Goal: Information Seeking & Learning: Learn about a topic

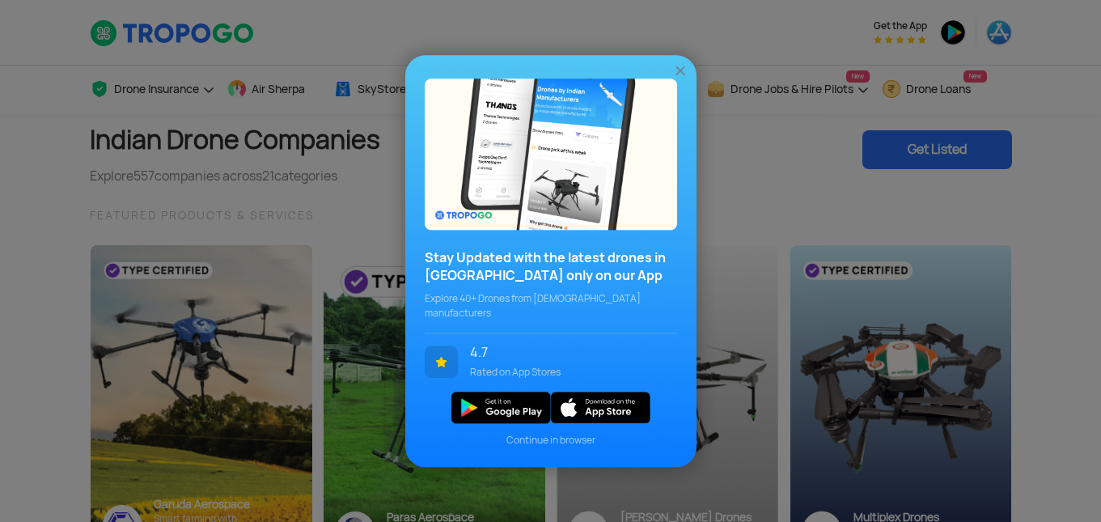
scroll to position [162, 0]
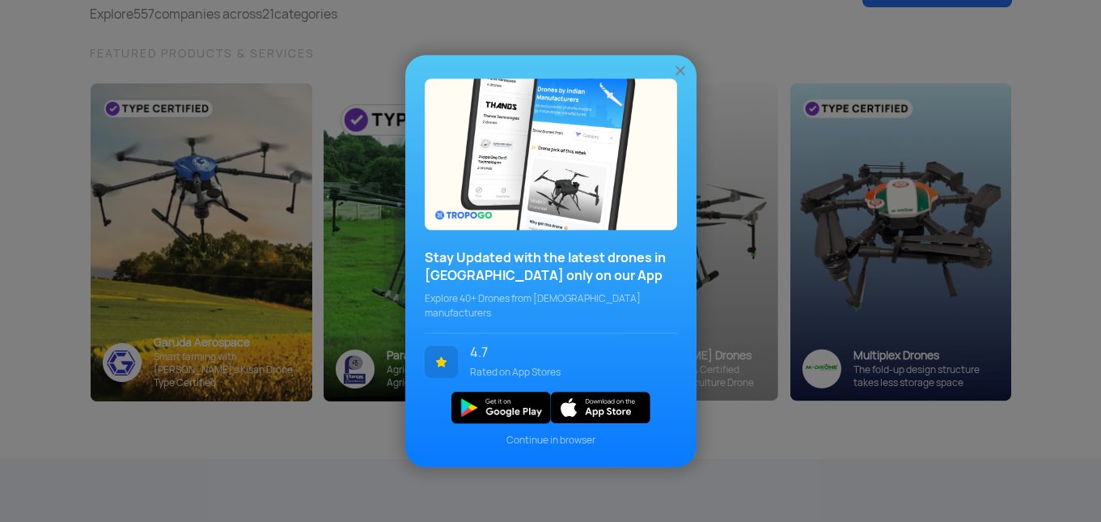
click at [678, 76] on img at bounding box center [680, 70] width 16 height 16
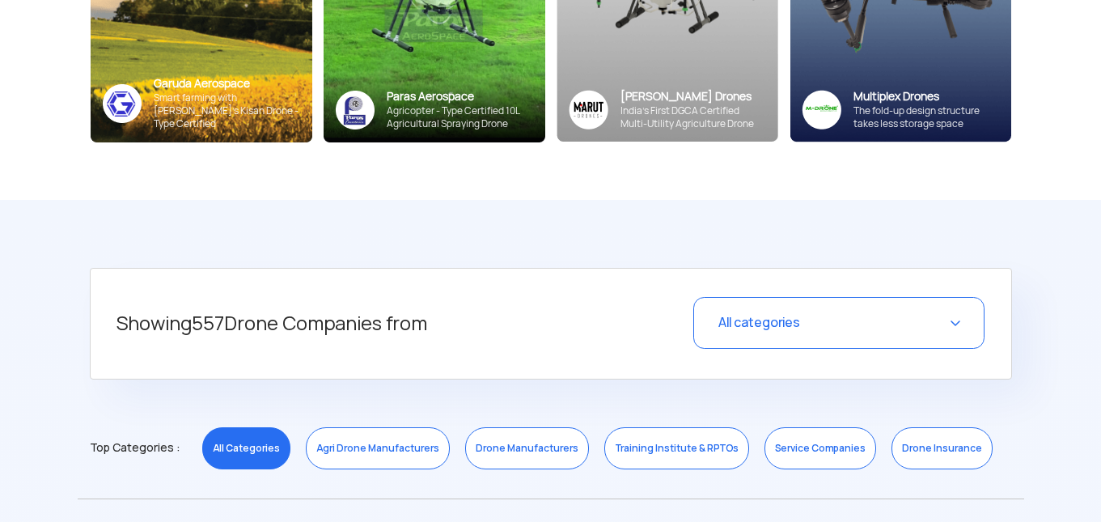
scroll to position [566, 0]
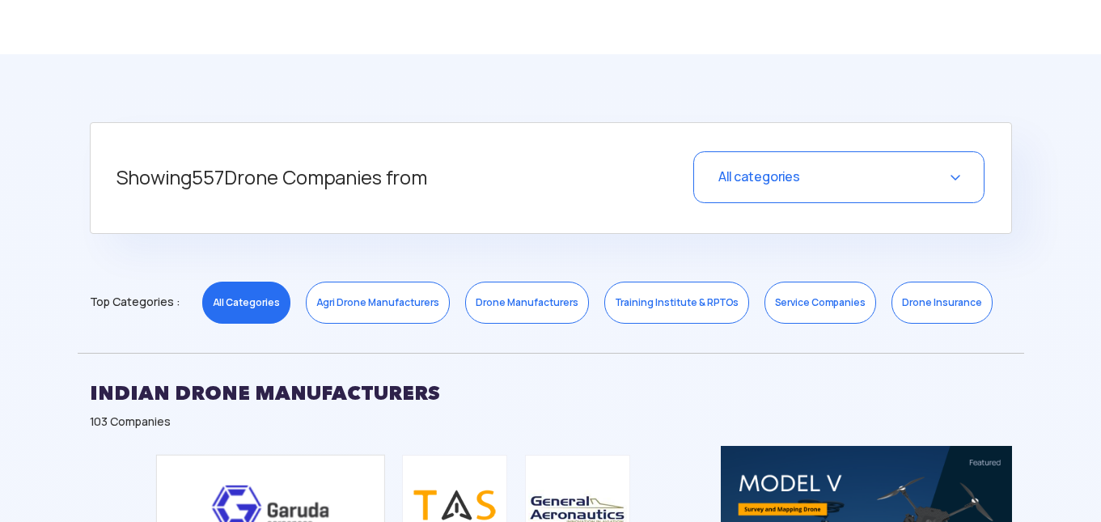
click at [390, 303] on link "Agri Drone Manufacturers" at bounding box center [378, 302] width 144 height 42
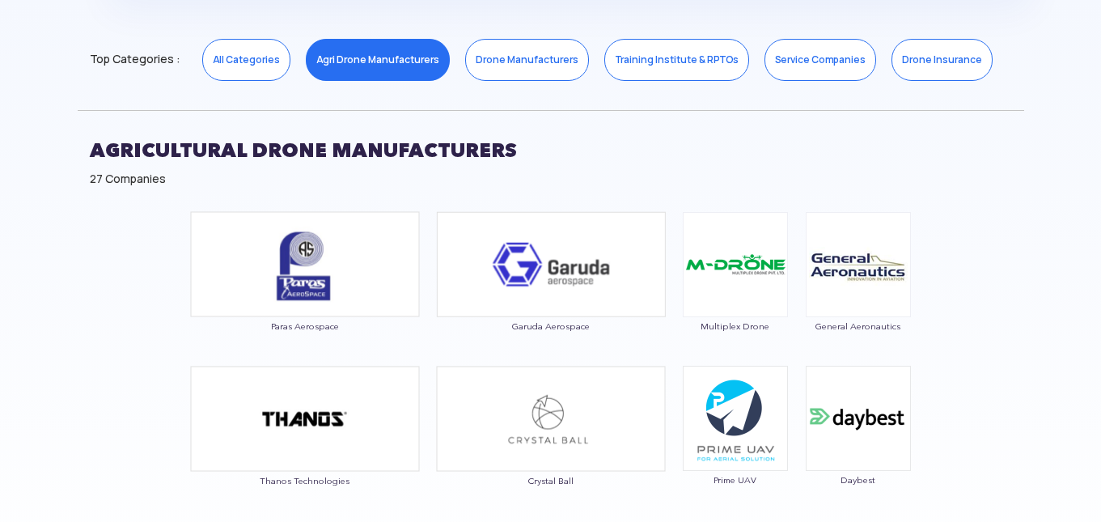
scroll to position [1132, 0]
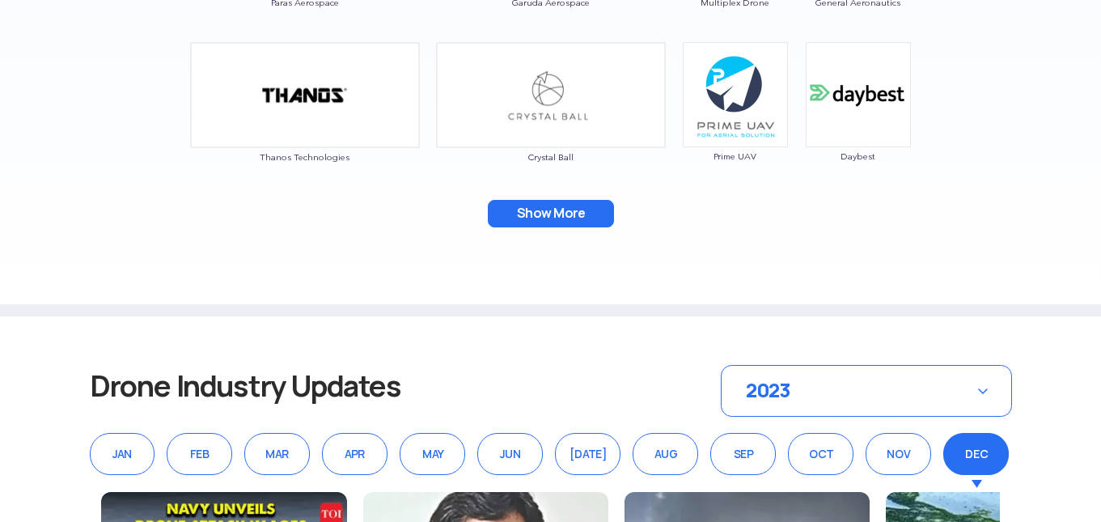
click at [555, 213] on button "Show More" at bounding box center [551, 213] width 126 height 27
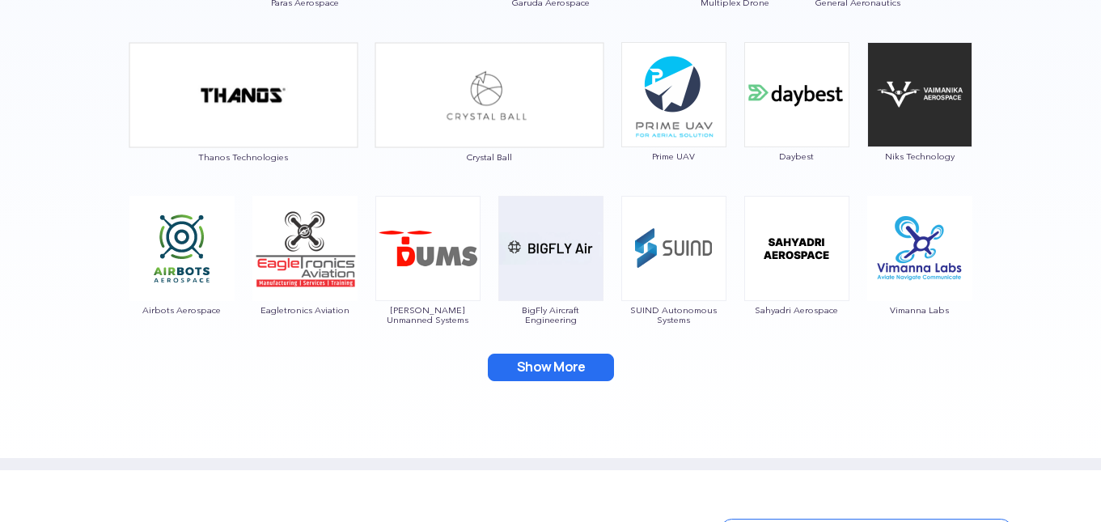
click at [556, 361] on button "Show More" at bounding box center [551, 366] width 126 height 27
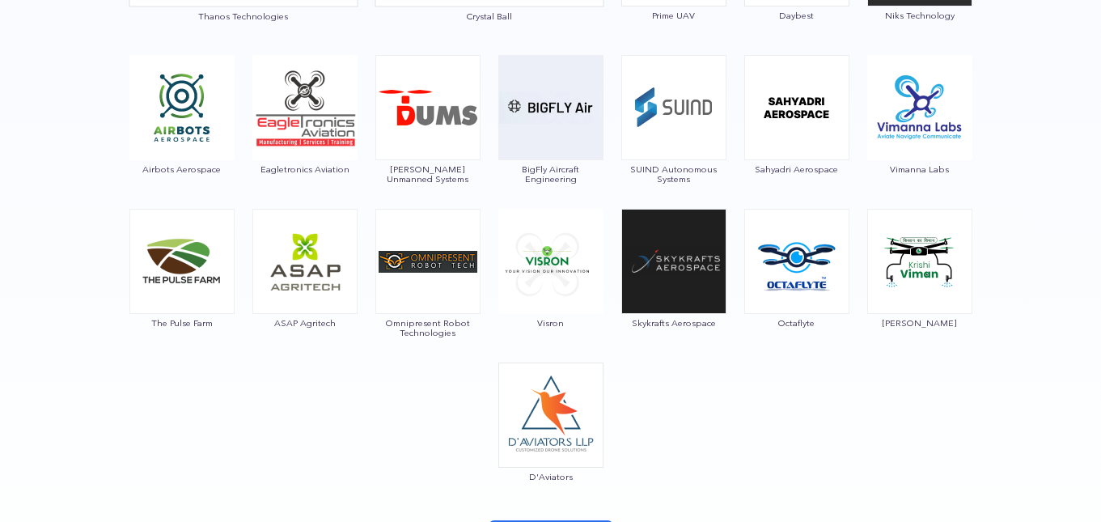
scroll to position [1456, 0]
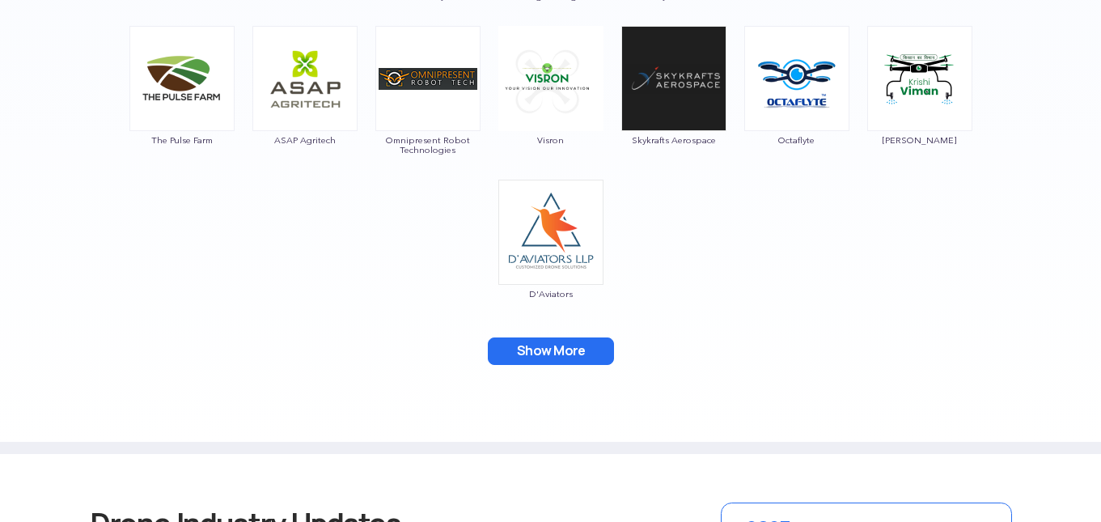
click at [575, 337] on button "Show More" at bounding box center [551, 350] width 126 height 27
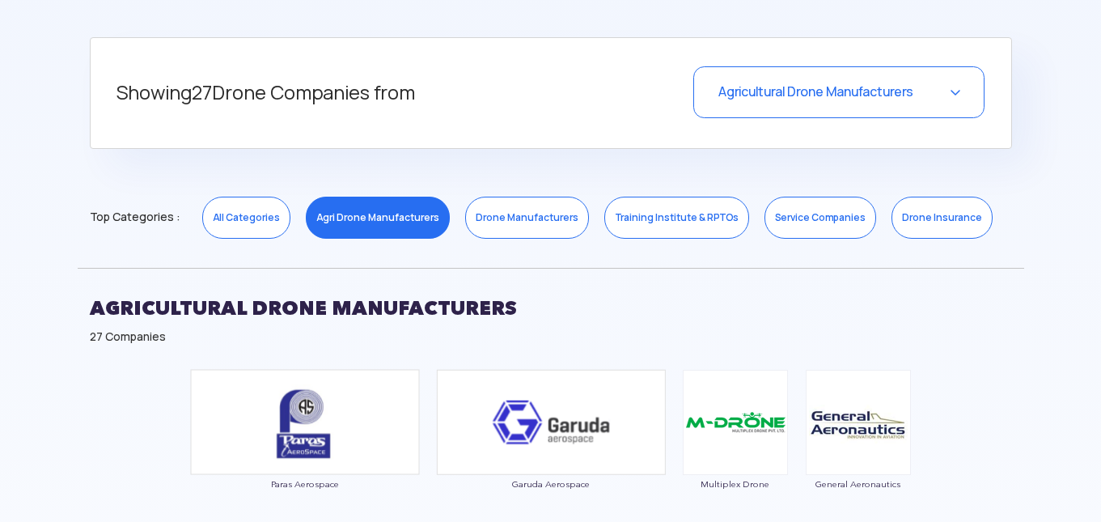
scroll to position [647, 0]
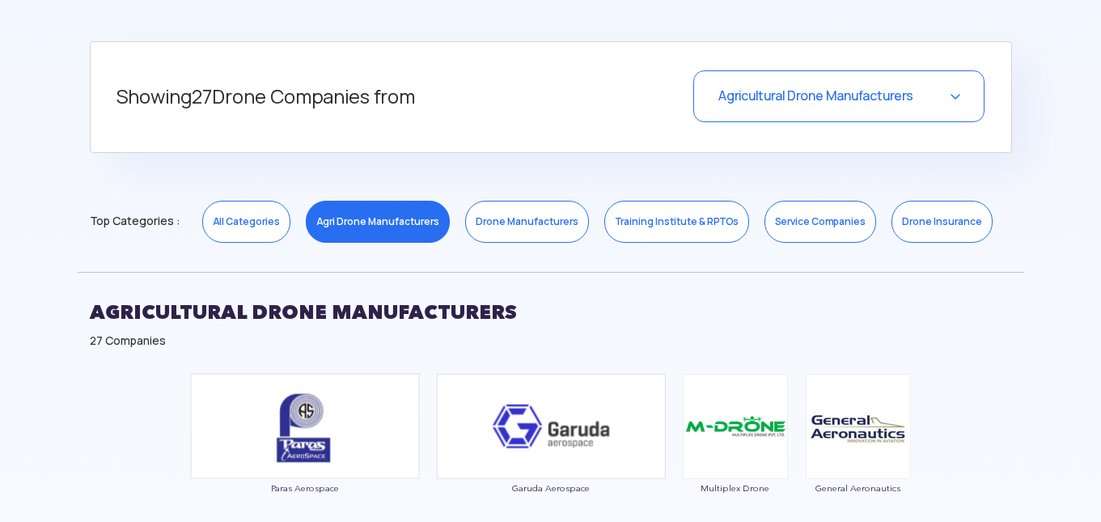
click at [523, 222] on link "Drone Manufacturers" at bounding box center [527, 222] width 124 height 42
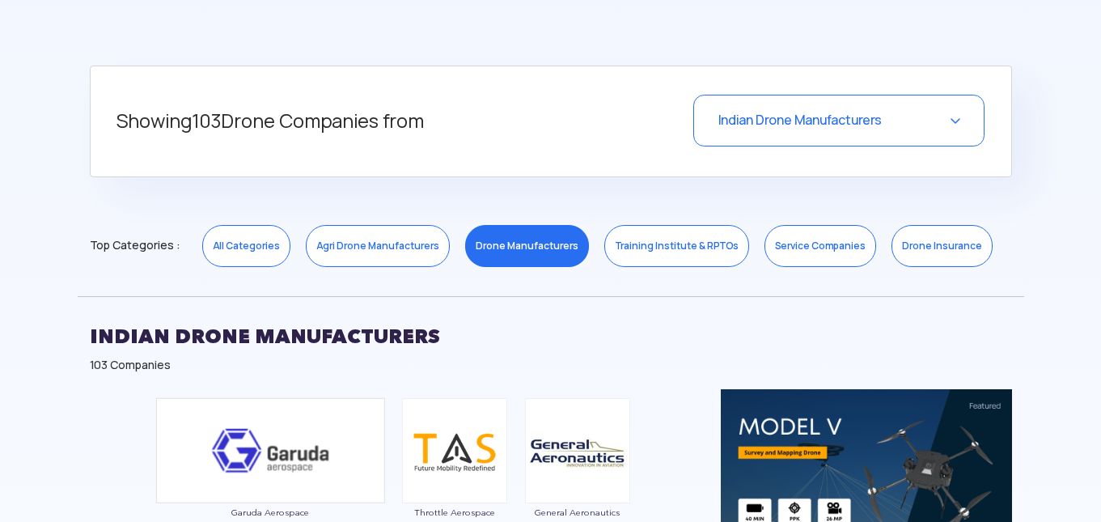
scroll to position [485, 0]
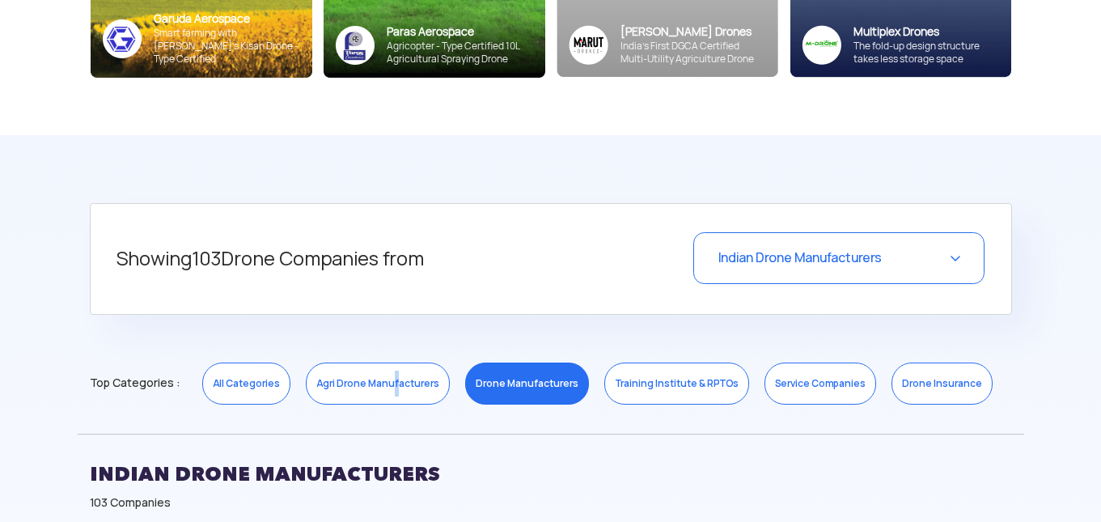
click at [387, 375] on link "Agri Drone Manufacturers" at bounding box center [378, 383] width 144 height 42
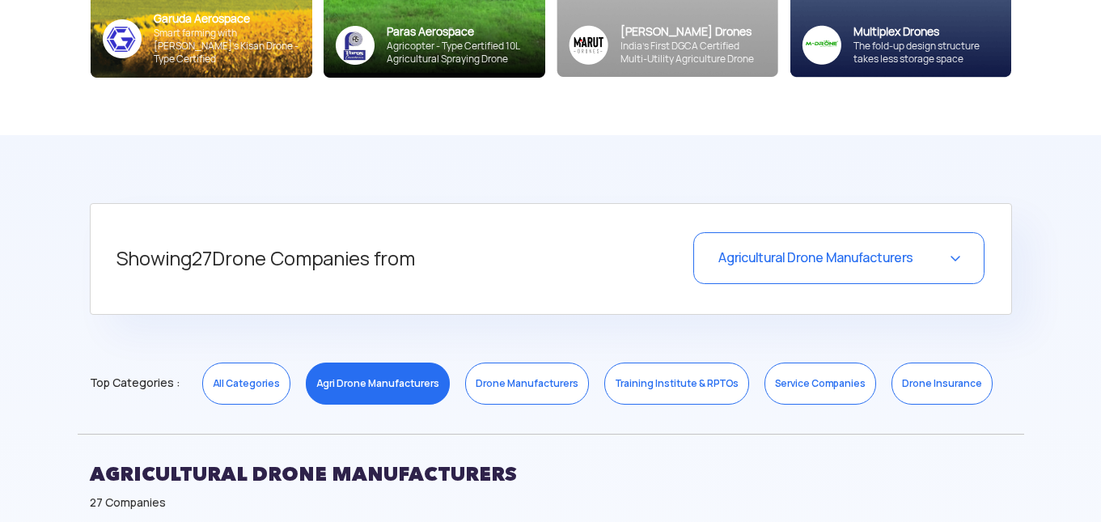
click at [202, 392] on link "All Categories" at bounding box center [246, 383] width 88 height 42
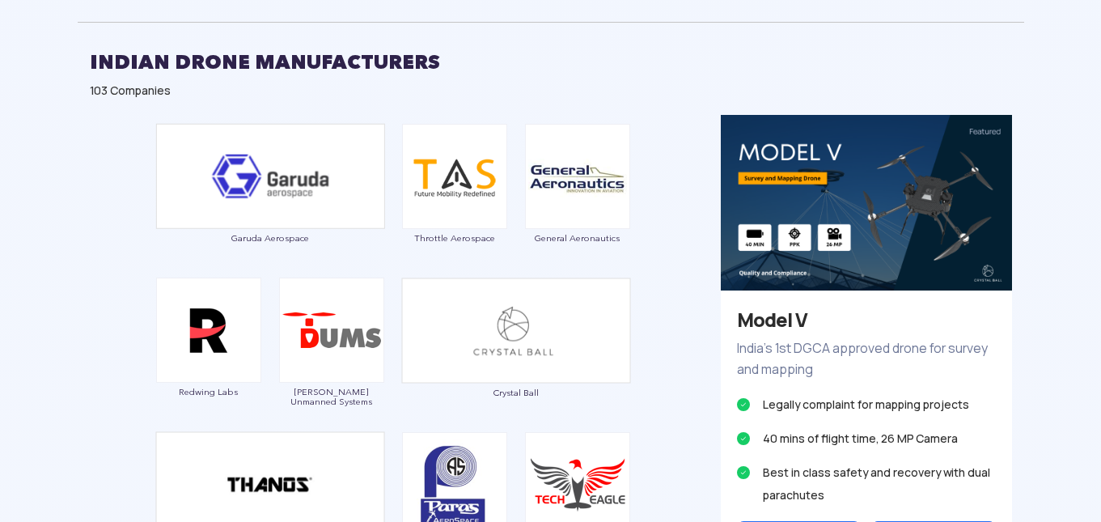
scroll to position [1051, 0]
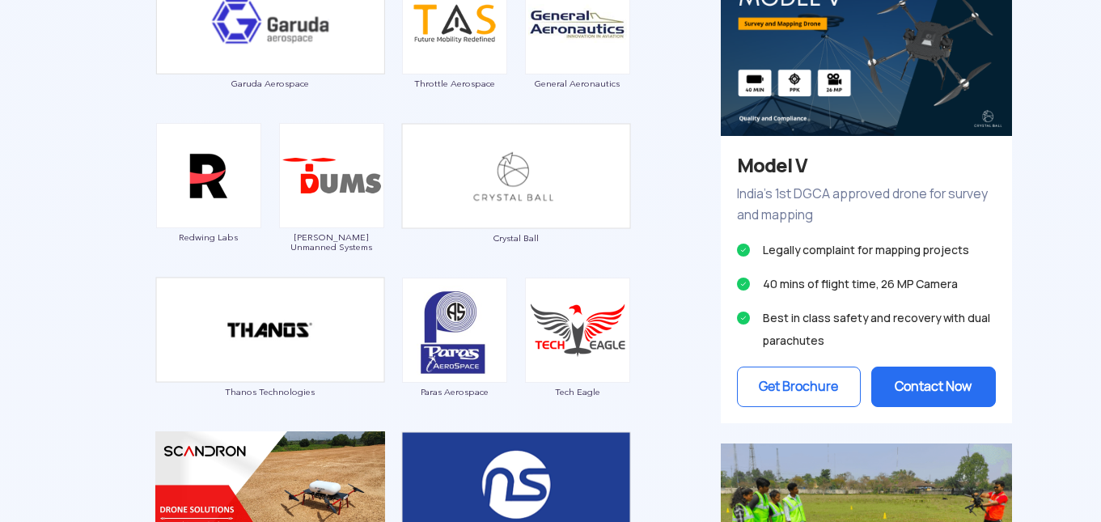
click at [680, 245] on div "Garuda Aerospace Throttle Aerospace General Aeronautics Redwing Labs [PERSON_NA…" at bounding box center [393, 456] width 631 height 992
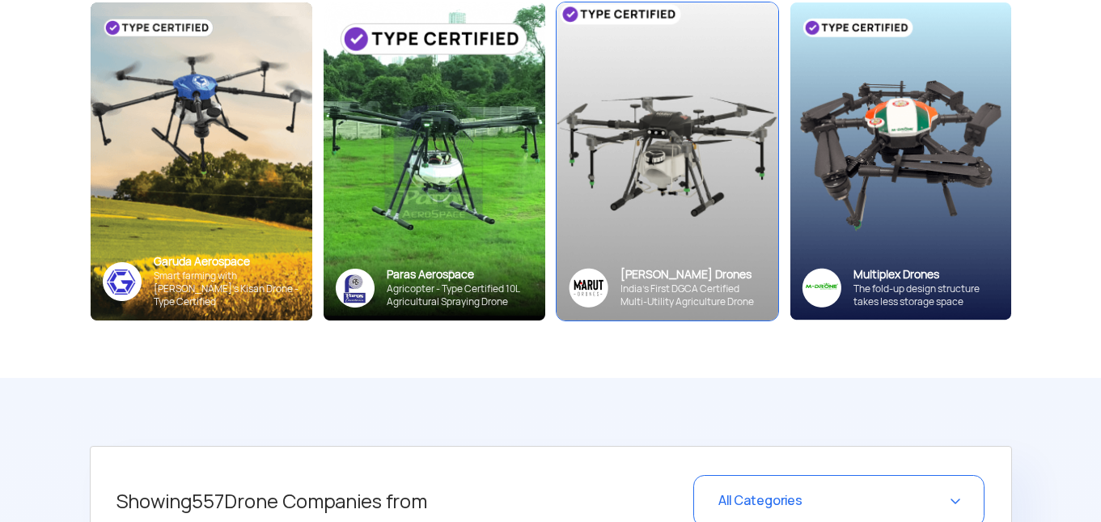
scroll to position [0, 0]
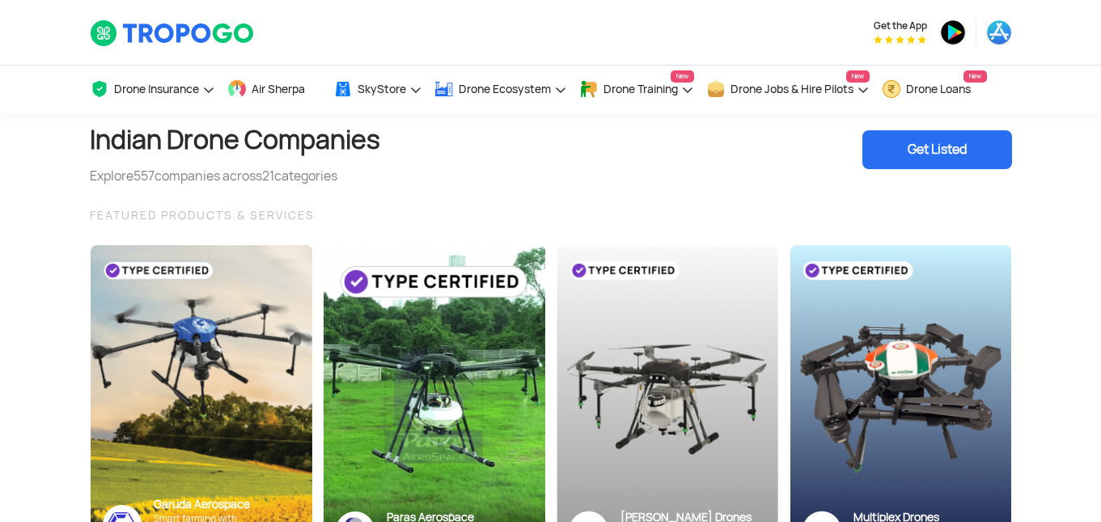
click at [459, 179] on div "Indian Drone Companies Explore 557 companies across 21 categories Get Listed" at bounding box center [551, 149] width 922 height 73
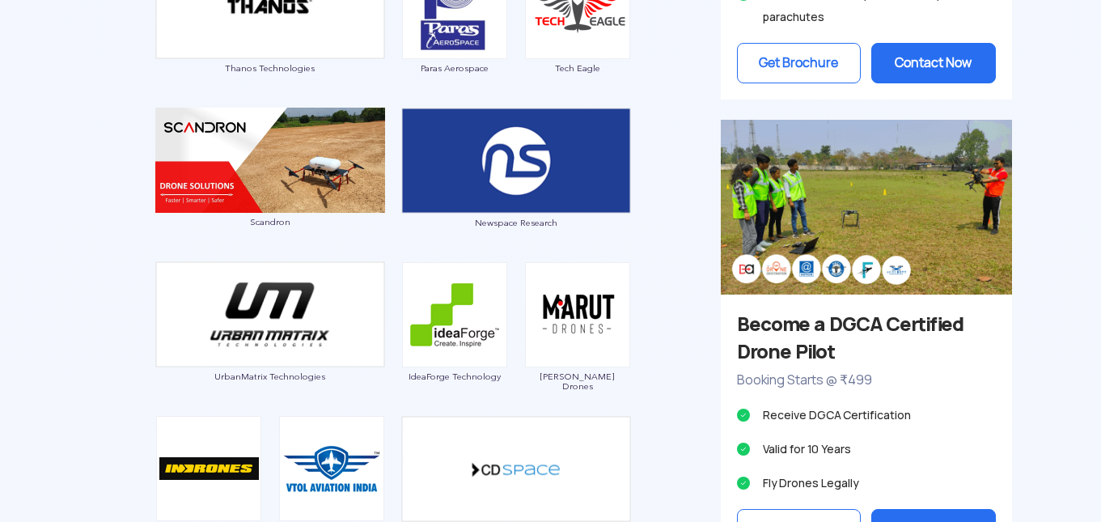
scroll to position [1779, 0]
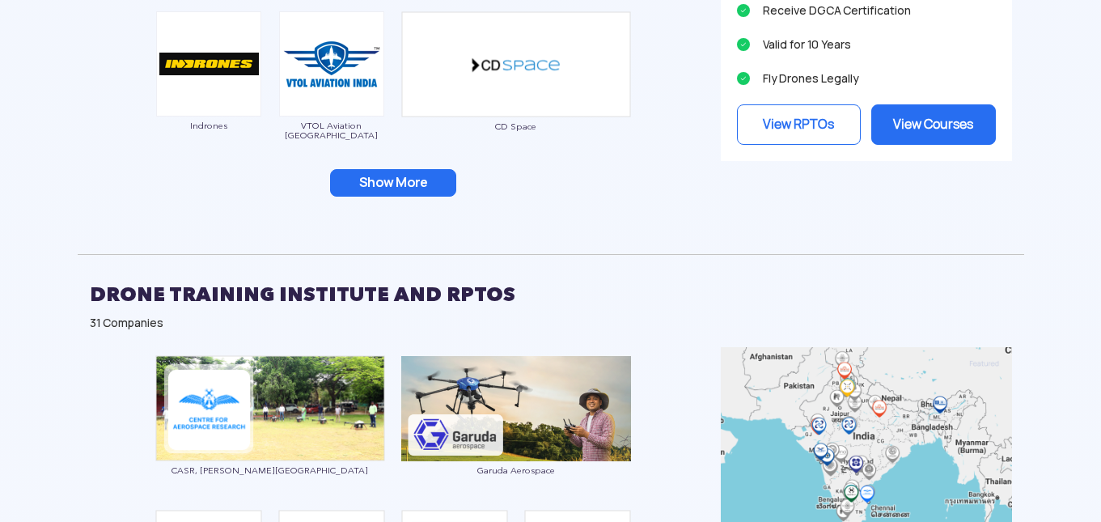
click at [382, 171] on button "Show More" at bounding box center [393, 182] width 126 height 27
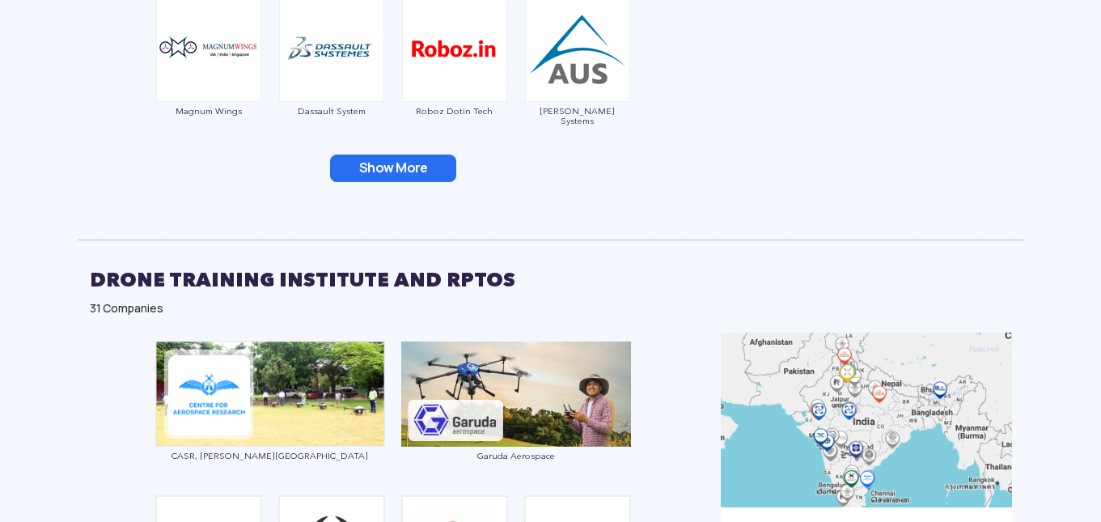
scroll to position [2103, 0]
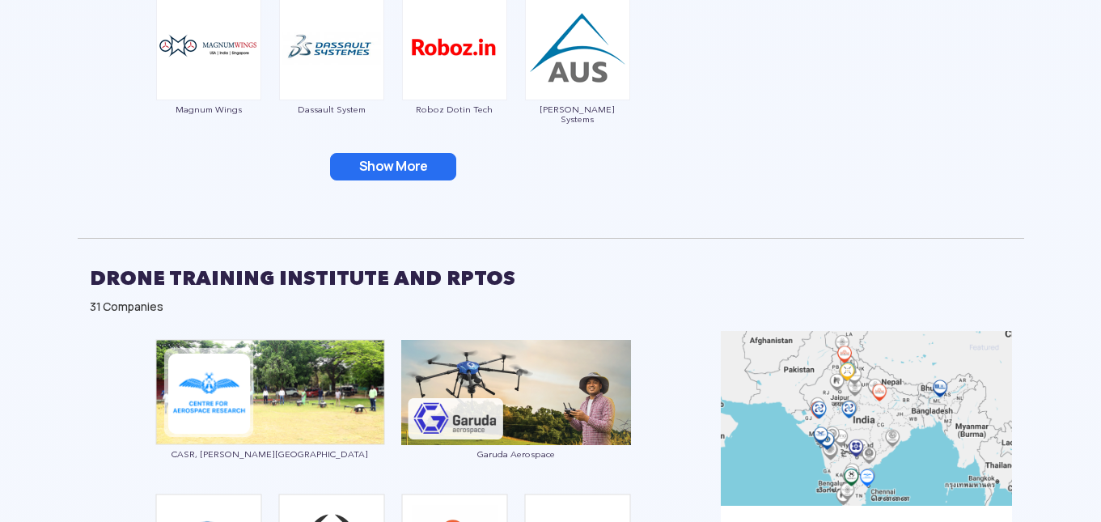
click at [362, 163] on button "Show More" at bounding box center [393, 166] width 126 height 27
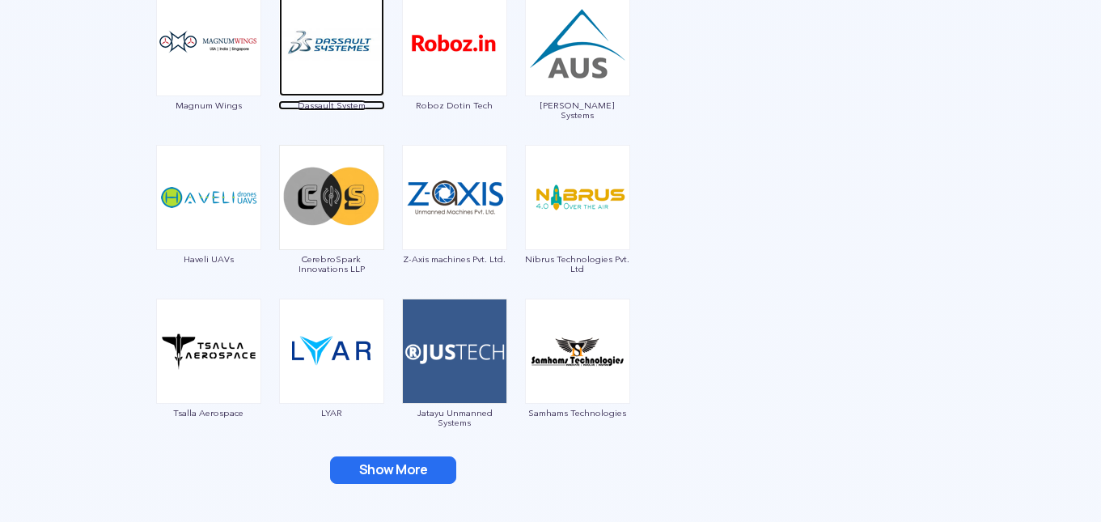
scroll to position [2264, 0]
